Goal: Task Accomplishment & Management: Use online tool/utility

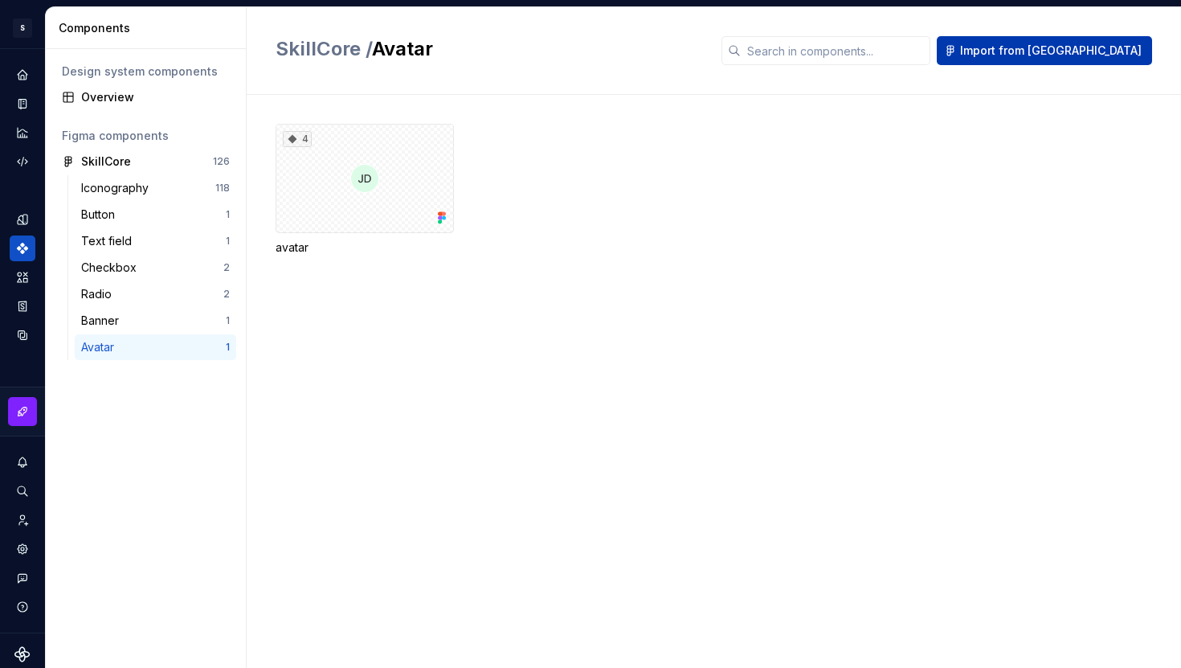
click at [1083, 53] on span "Import from [GEOGRAPHIC_DATA]" at bounding box center [1051, 51] width 182 height 16
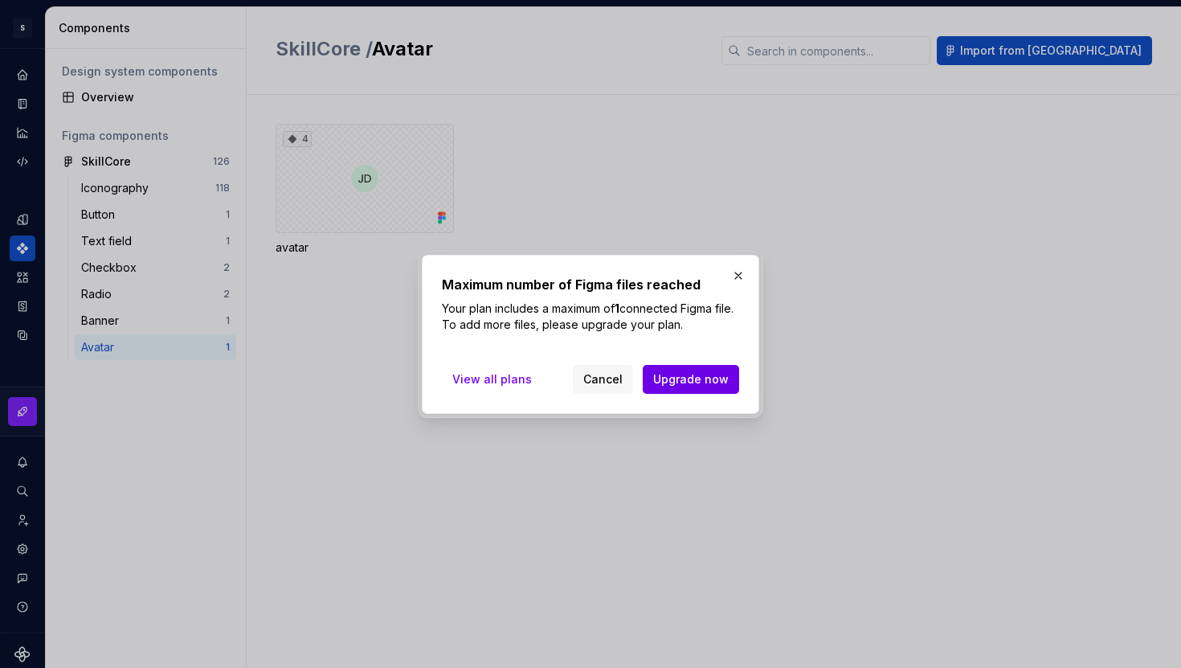
click at [679, 382] on span "Upgrade now" at bounding box center [691, 379] width 76 height 16
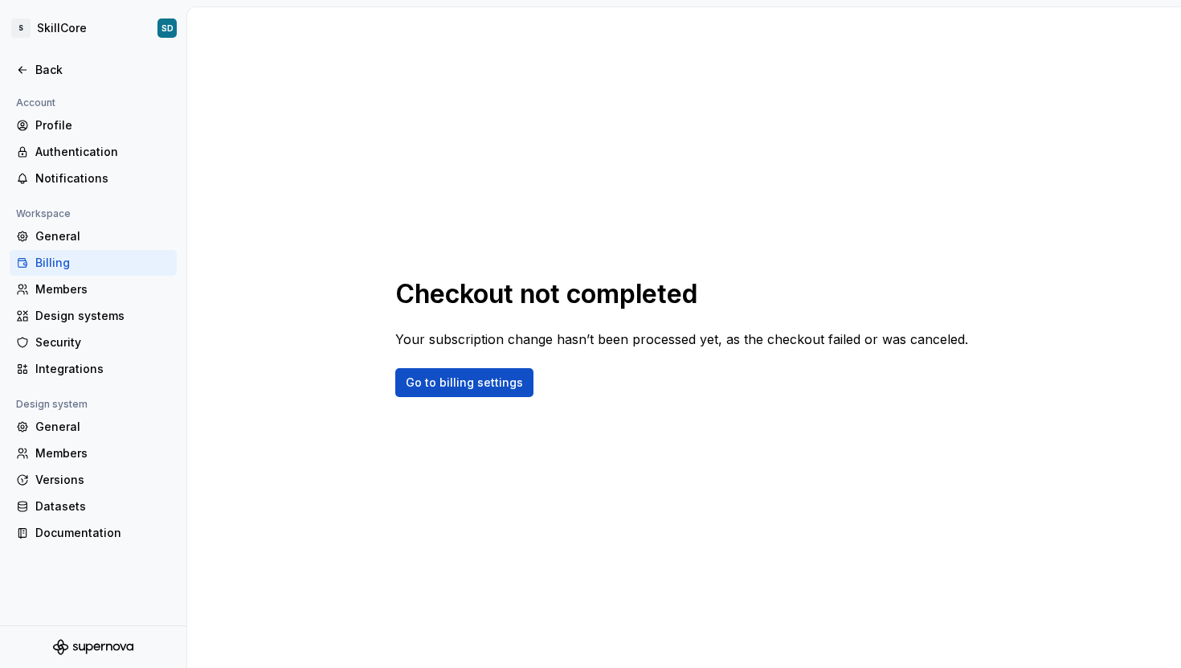
click at [480, 268] on div "Checkout not completed Your subscription change hasn’t been processed yet, as t…" at bounding box center [684, 337] width 994 height 661
click at [72, 526] on div "Documentation" at bounding box center [102, 533] width 135 height 16
